Goal: Task Accomplishment & Management: Manage account settings

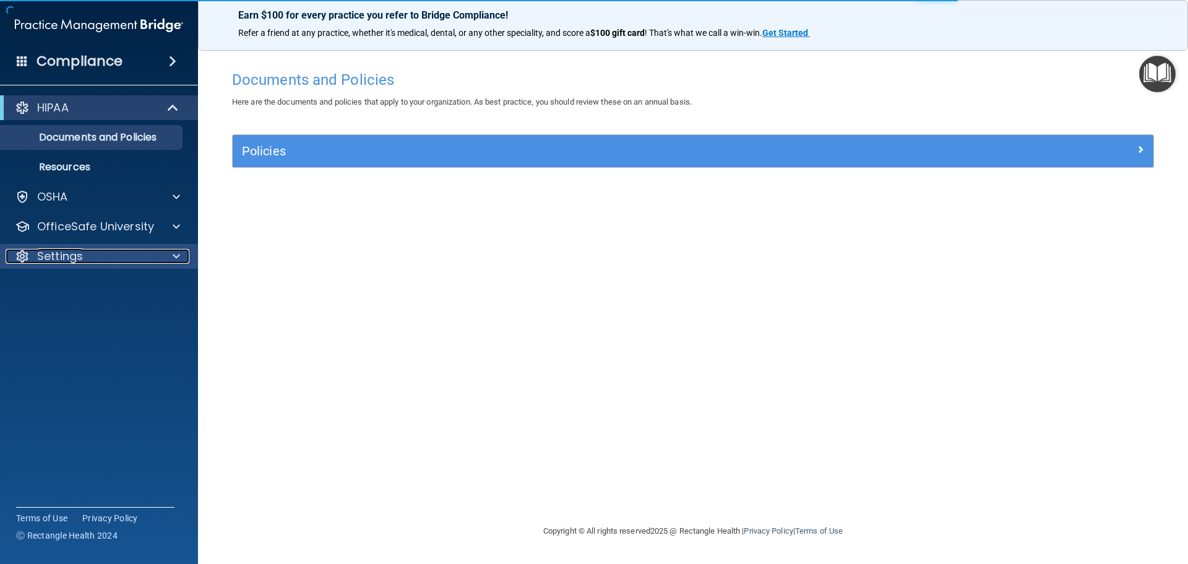
click at [159, 259] on div at bounding box center [174, 256] width 31 height 15
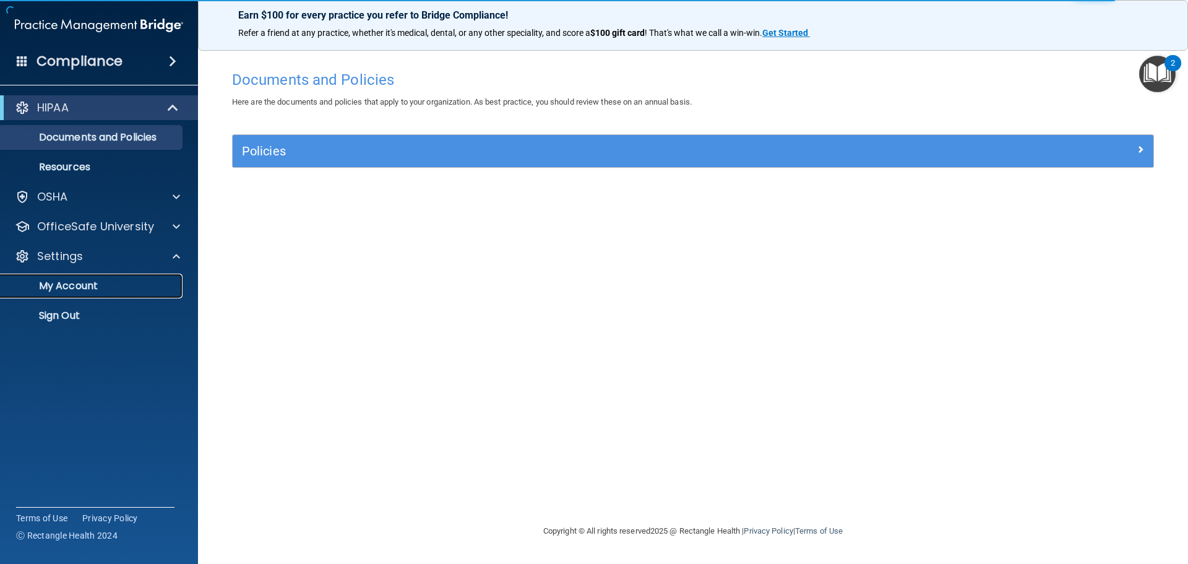
click at [113, 283] on p "My Account" at bounding box center [92, 286] width 169 height 12
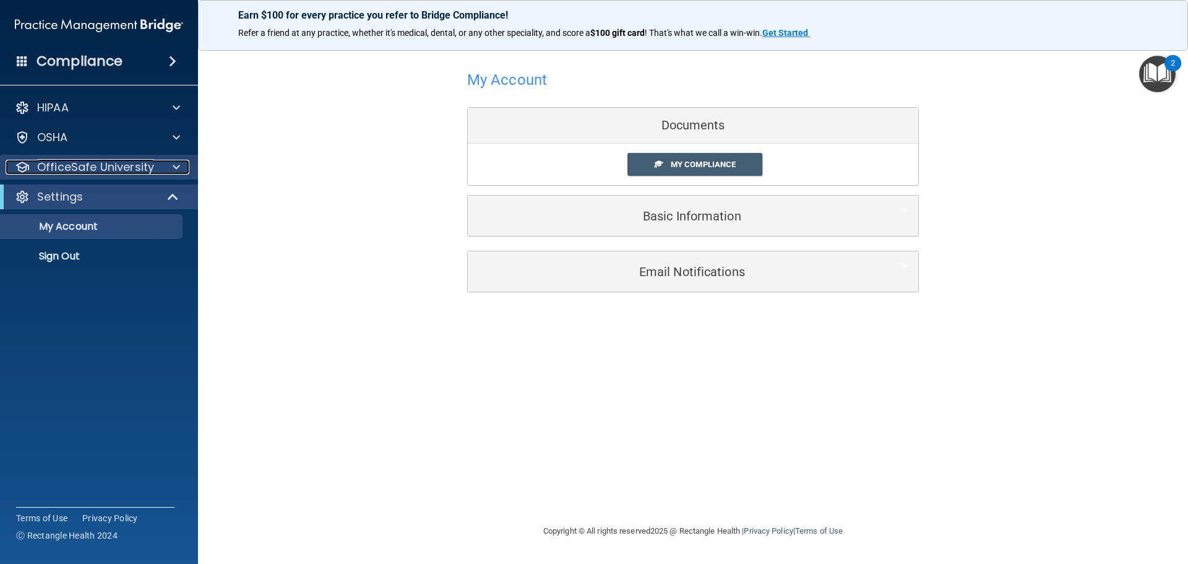
click at [134, 169] on p "OfficeSafe University" at bounding box center [95, 167] width 117 height 15
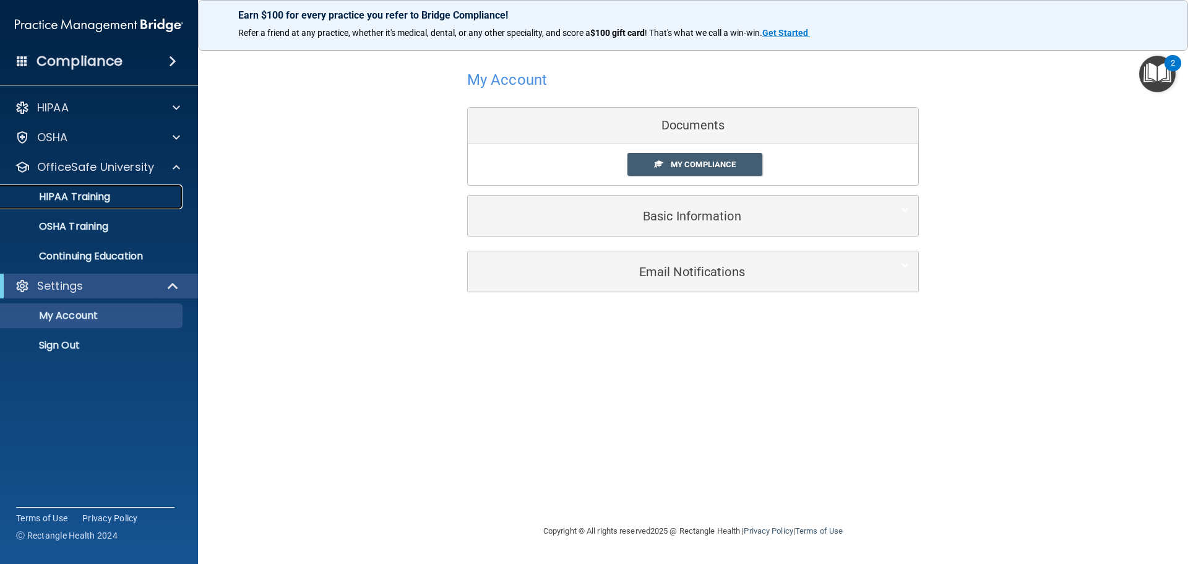
click at [123, 191] on div "HIPAA Training" at bounding box center [92, 197] width 169 height 12
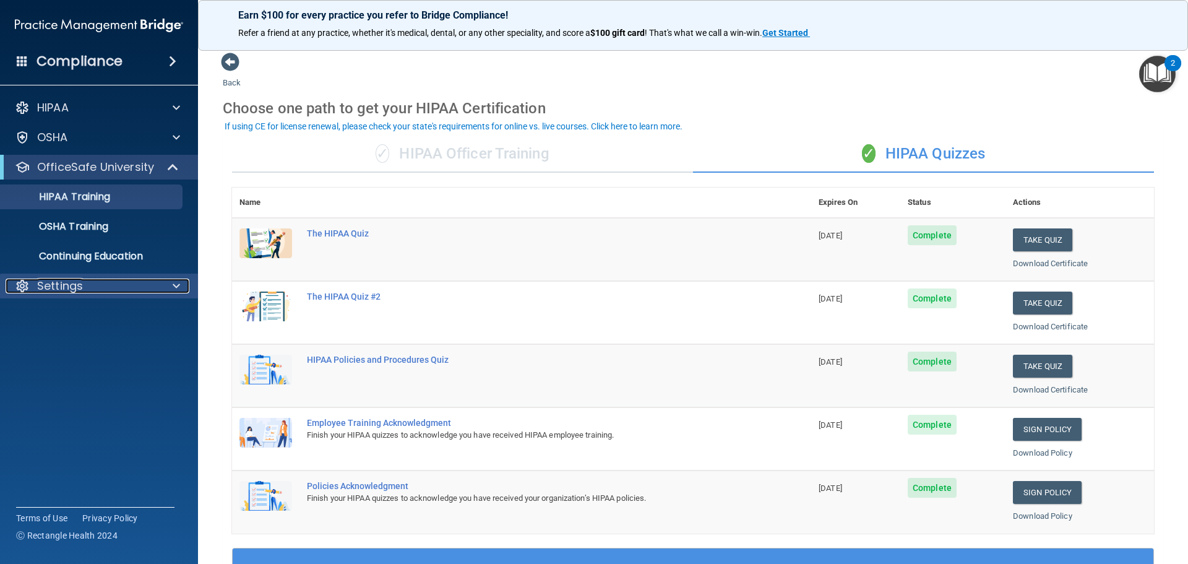
click at [140, 285] on div "Settings" at bounding box center [82, 285] width 153 height 15
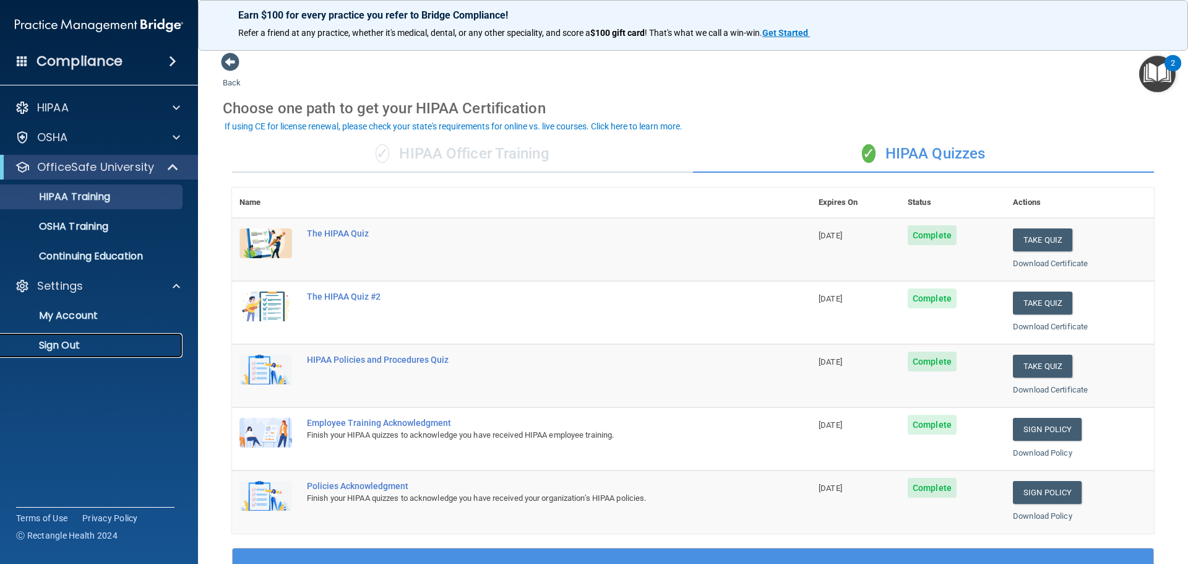
click at [79, 341] on p "Sign Out" at bounding box center [92, 345] width 169 height 12
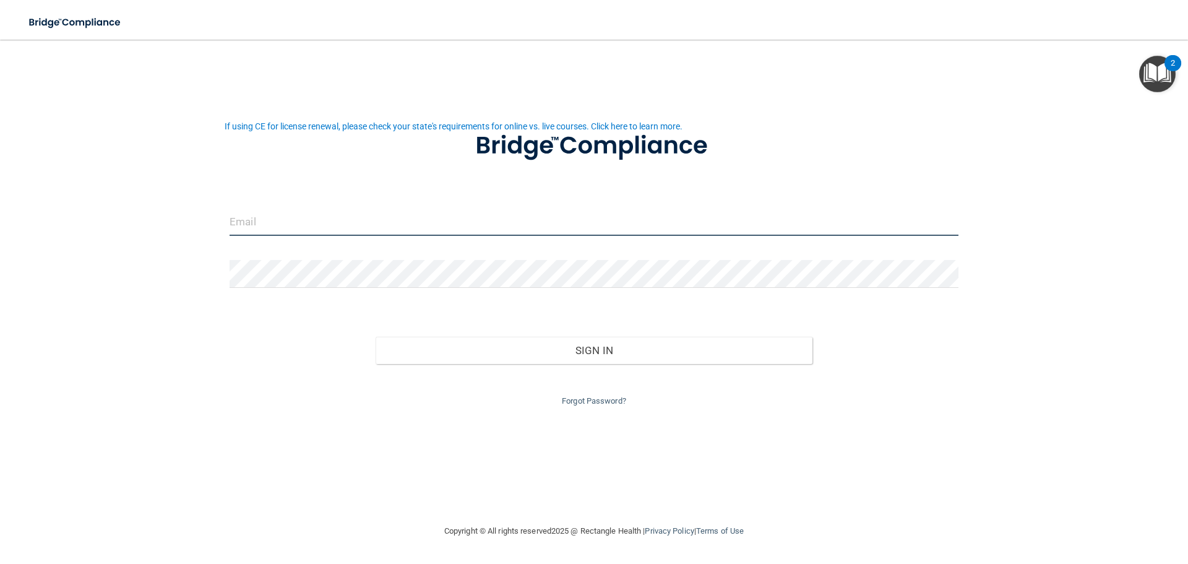
type input "[EMAIL_ADDRESS][DOMAIN_NAME]"
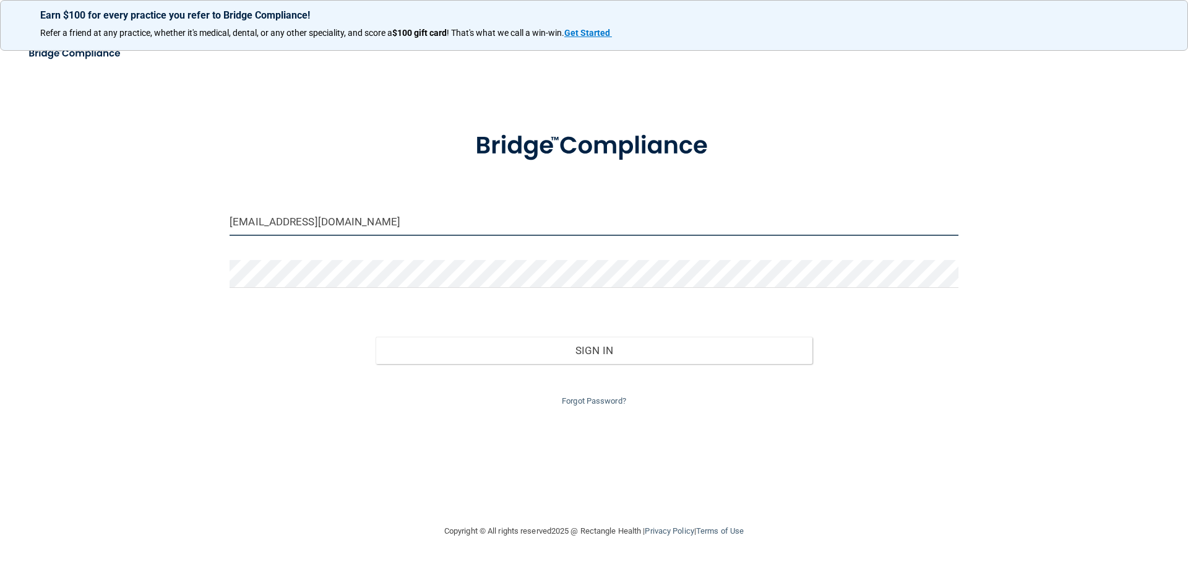
drag, startPoint x: 398, startPoint y: 230, endPoint x: 191, endPoint y: 227, distance: 207.9
click at [191, 227] on div "[EMAIL_ADDRESS][DOMAIN_NAME] Invalid email/password. You don't have permission …" at bounding box center [594, 281] width 1138 height 459
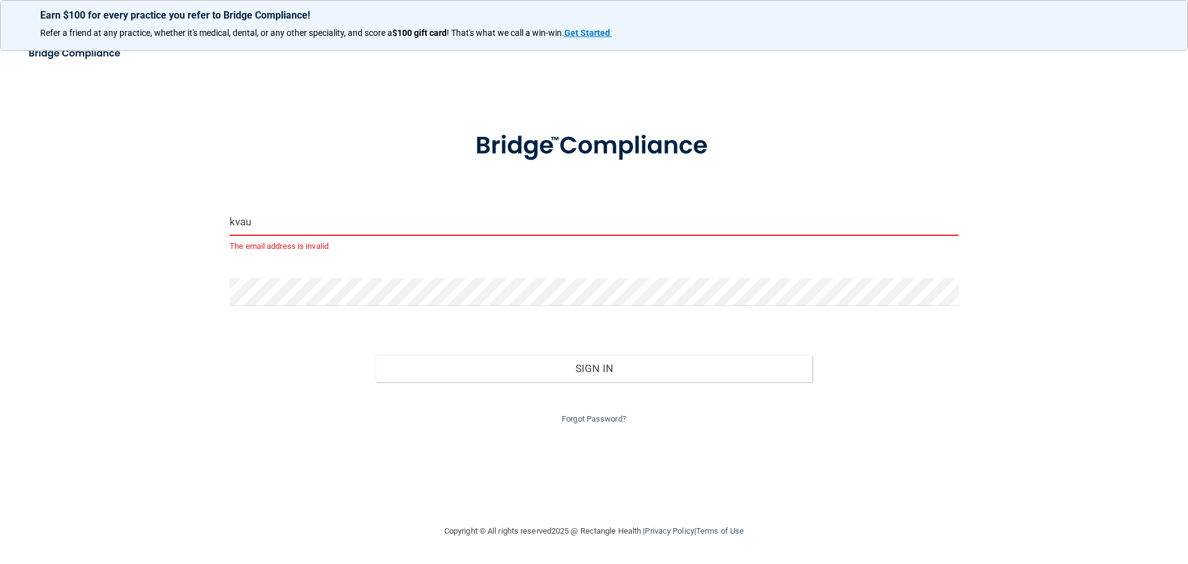
type input "[EMAIL_ADDRESS][DOMAIN_NAME]"
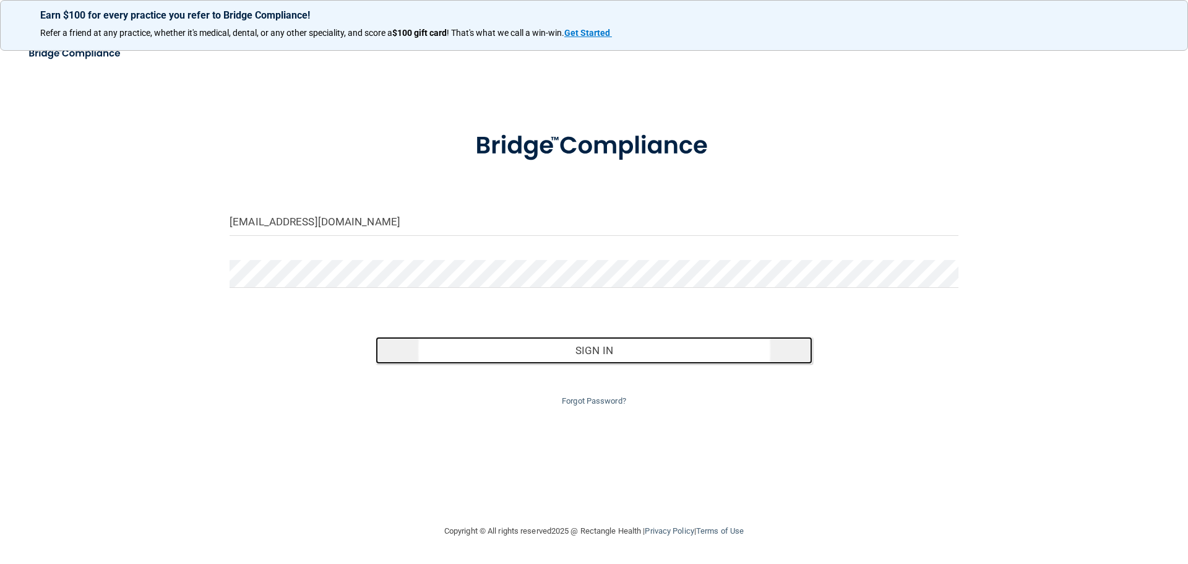
click at [643, 358] on button "Sign In" at bounding box center [593, 350] width 437 height 27
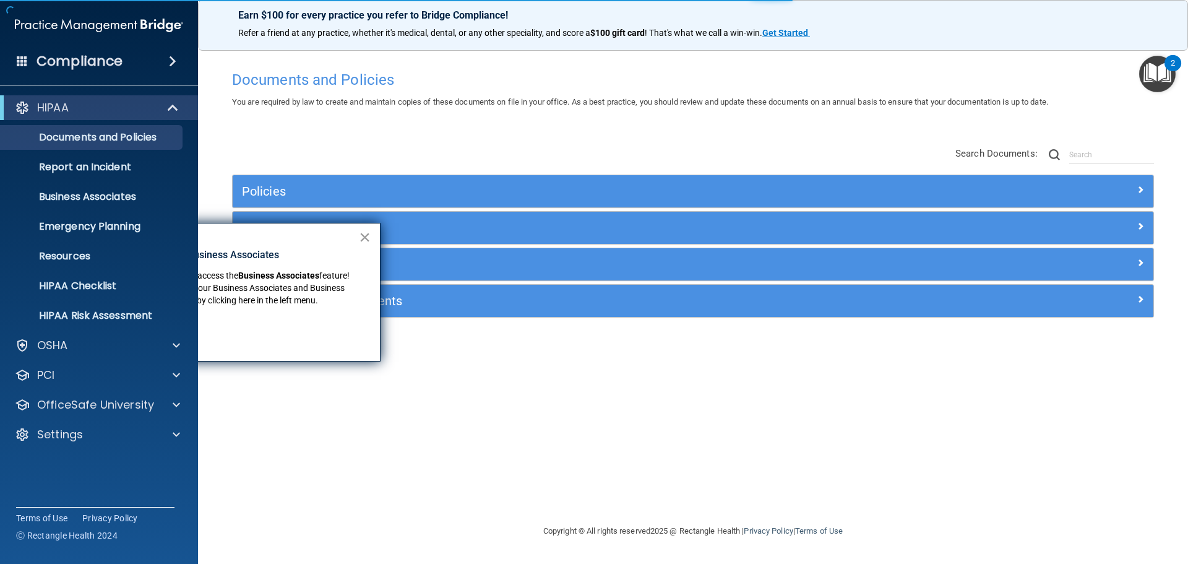
click at [366, 238] on button "×" at bounding box center [365, 237] width 12 height 20
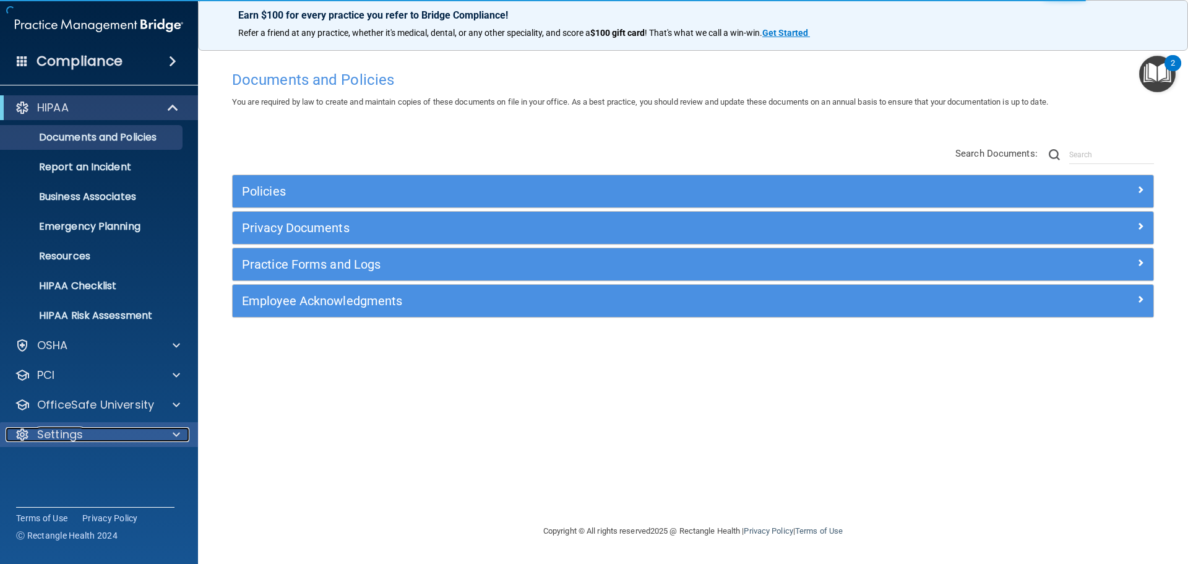
click at [175, 435] on span at bounding box center [176, 434] width 7 height 15
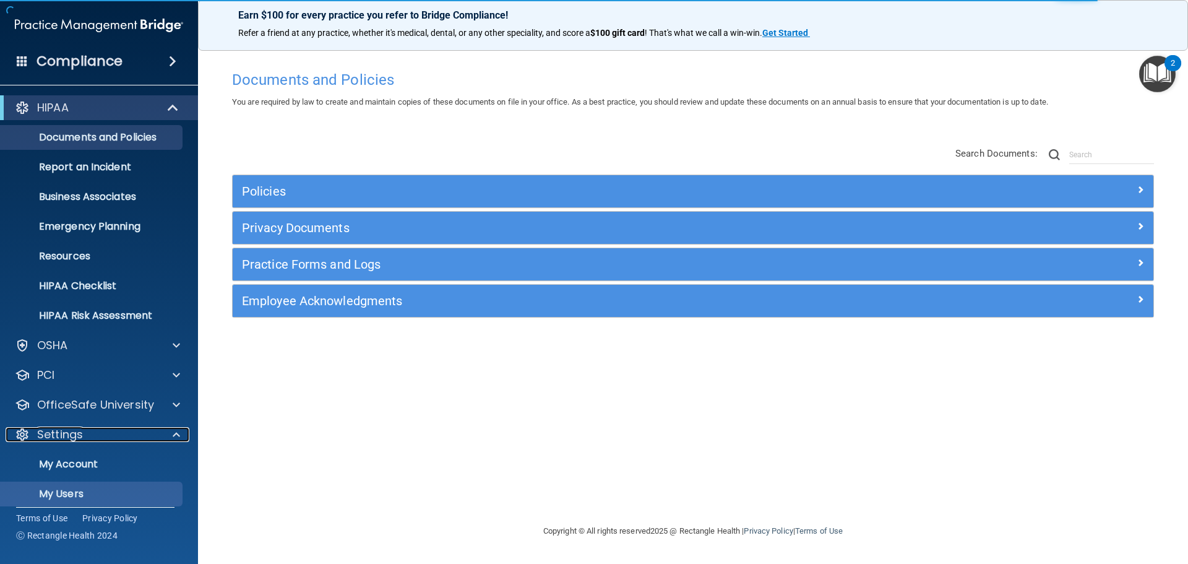
scroll to position [69, 0]
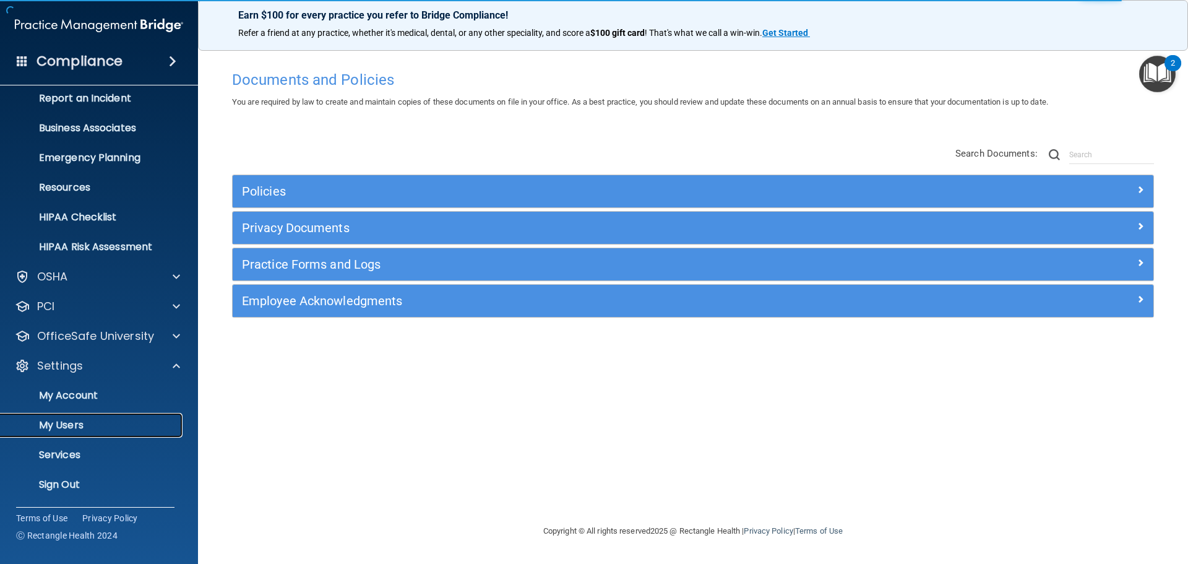
click at [77, 427] on p "My Users" at bounding box center [92, 425] width 169 height 12
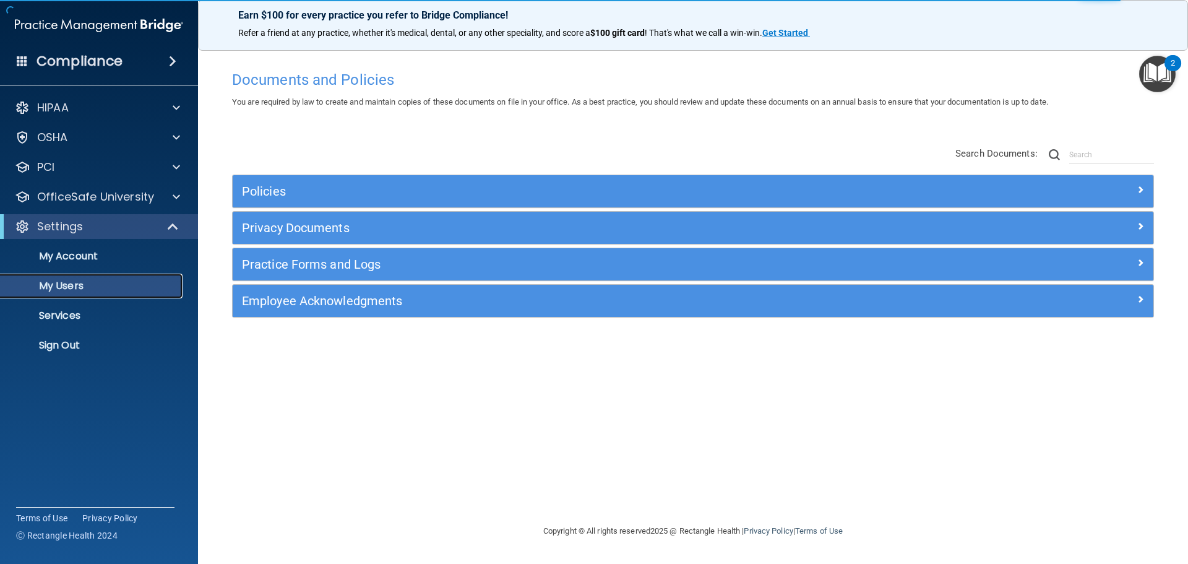
select select "20"
